Goal: Find specific page/section: Find specific page/section

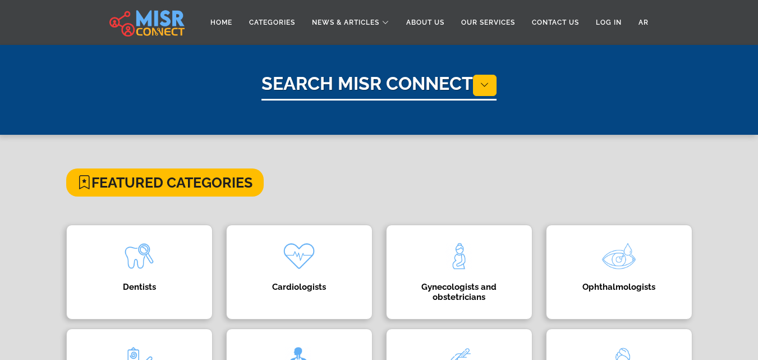
click at [440, 72] on div "**********" at bounding box center [379, 155] width 758 height 221
click at [439, 83] on h1 "Search Misr Connect" at bounding box center [379, 87] width 235 height 28
click at [494, 89] on button at bounding box center [485, 85] width 24 height 21
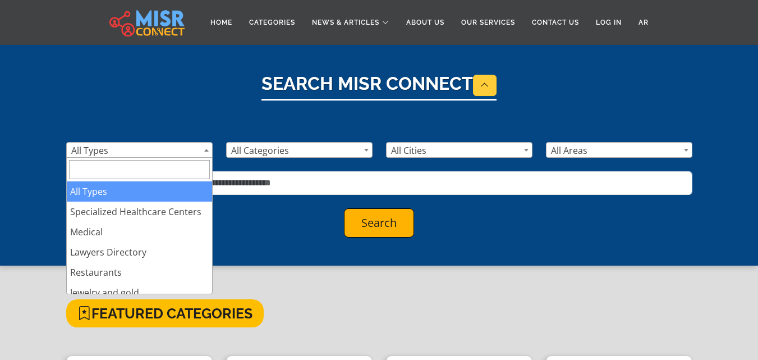
click at [186, 156] on span "All Types" at bounding box center [139, 151] width 145 height 16
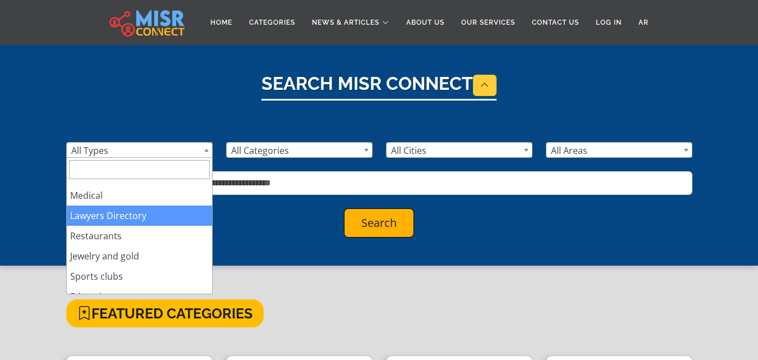
scroll to position [56, 0]
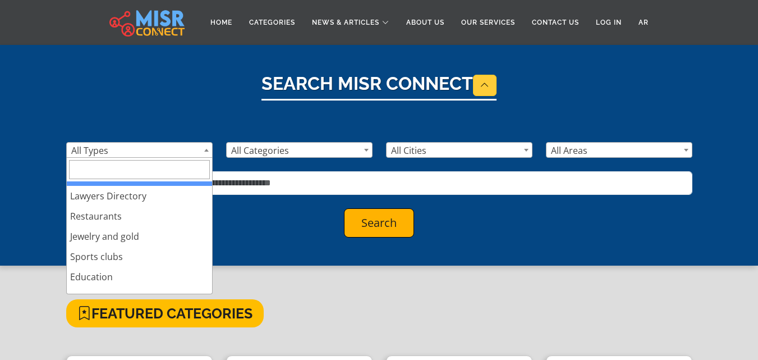
click at [166, 165] on input "Search" at bounding box center [139, 169] width 141 height 19
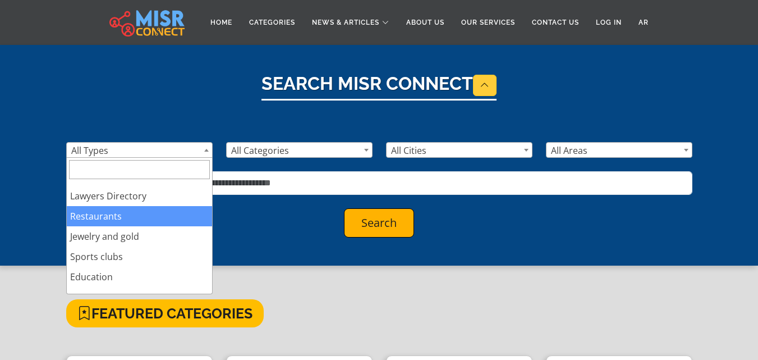
scroll to position [0, 0]
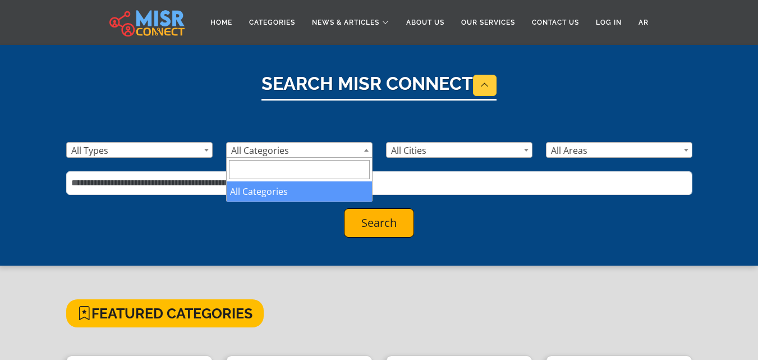
click at [318, 158] on span at bounding box center [299, 170] width 145 height 24
click at [399, 152] on span "All Cities" at bounding box center [459, 151] width 145 height 16
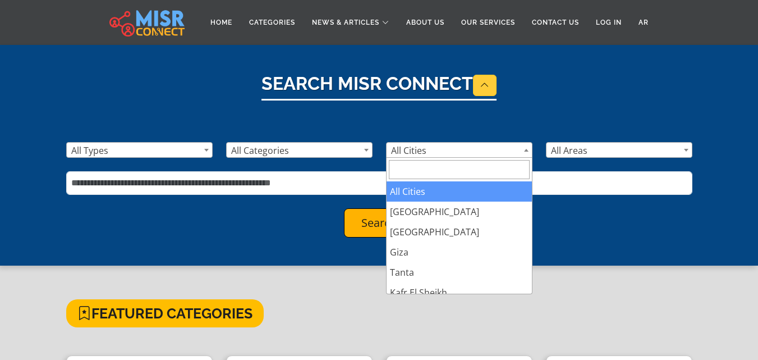
click at [628, 153] on span "All Areas" at bounding box center [619, 151] width 145 height 16
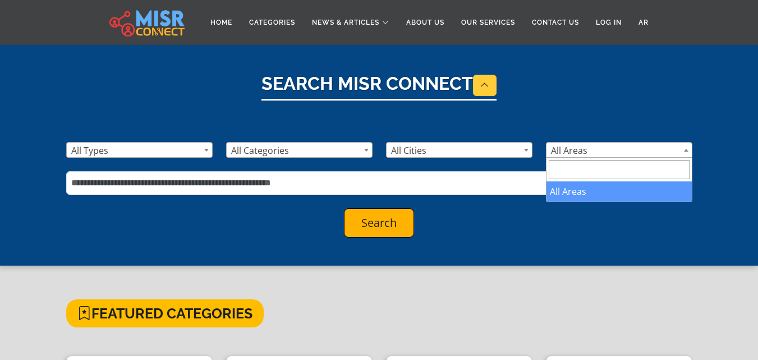
click at [628, 153] on span "All Areas" at bounding box center [619, 151] width 145 height 16
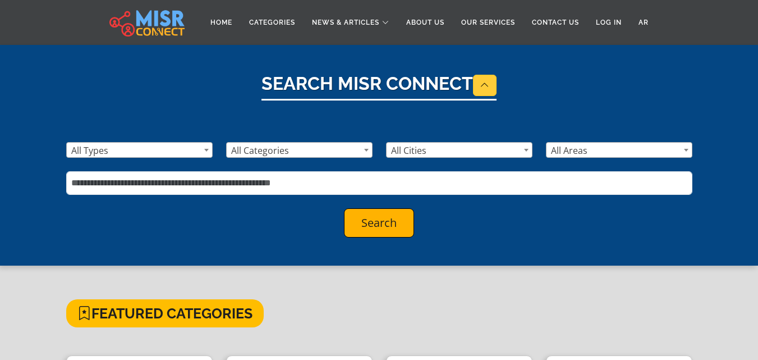
click at [340, 167] on div "**********" at bounding box center [380, 183] width 640 height 109
click at [337, 175] on input "text" at bounding box center [379, 183] width 627 height 24
type input "****"
click at [277, 24] on link "Categories" at bounding box center [272, 22] width 63 height 21
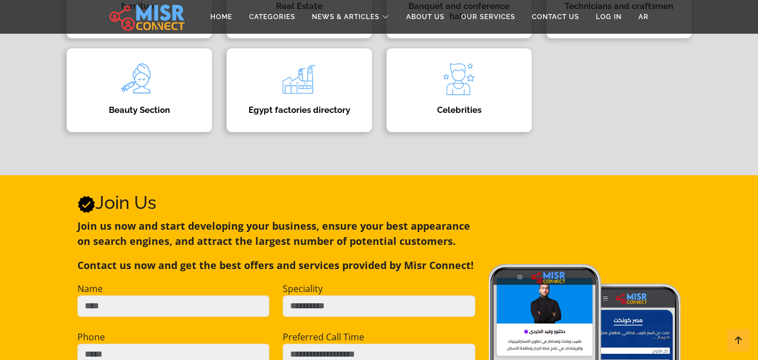
scroll to position [730, 0]
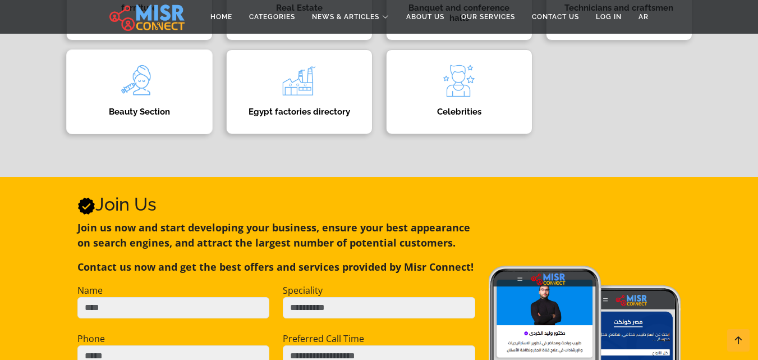
click at [163, 111] on h4 "Beauty Section" at bounding box center [140, 112] width 112 height 10
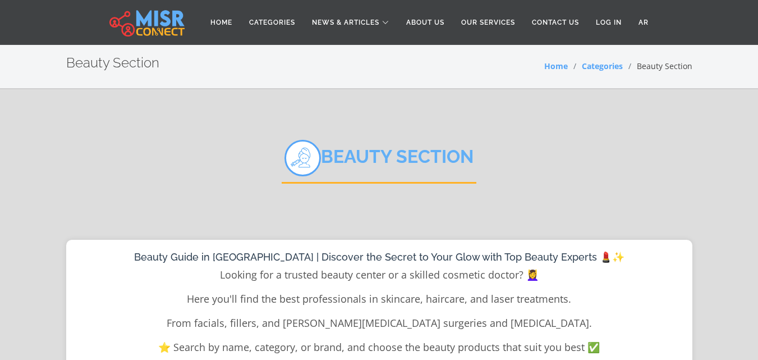
click at [583, 163] on div "Beauty Section" at bounding box center [379, 167] width 627 height 89
